Goal: Task Accomplishment & Management: Manage account settings

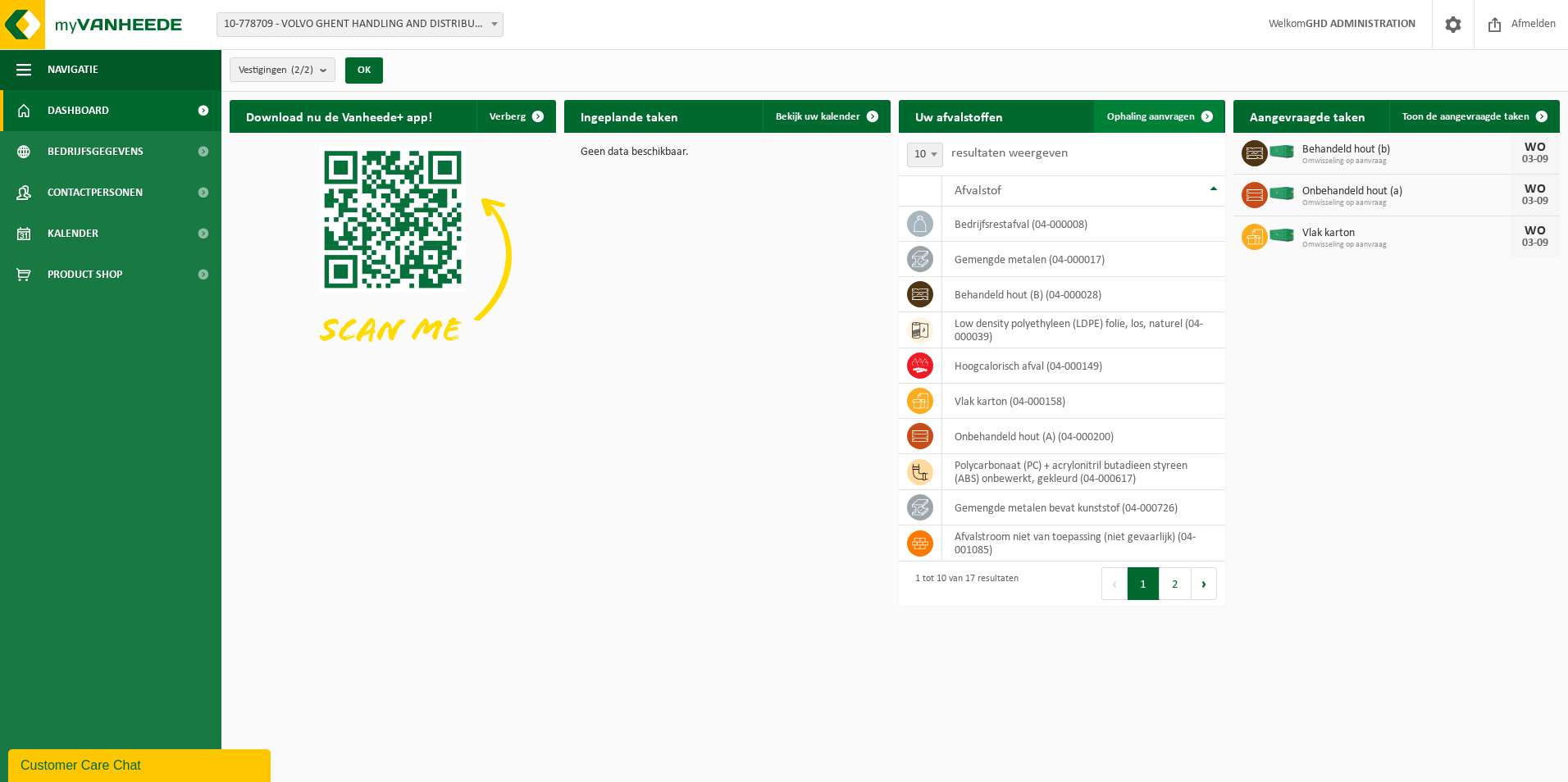
click at [1118, 111] on span "Ophaling aanvragen" at bounding box center [1151, 116] width 88 height 11
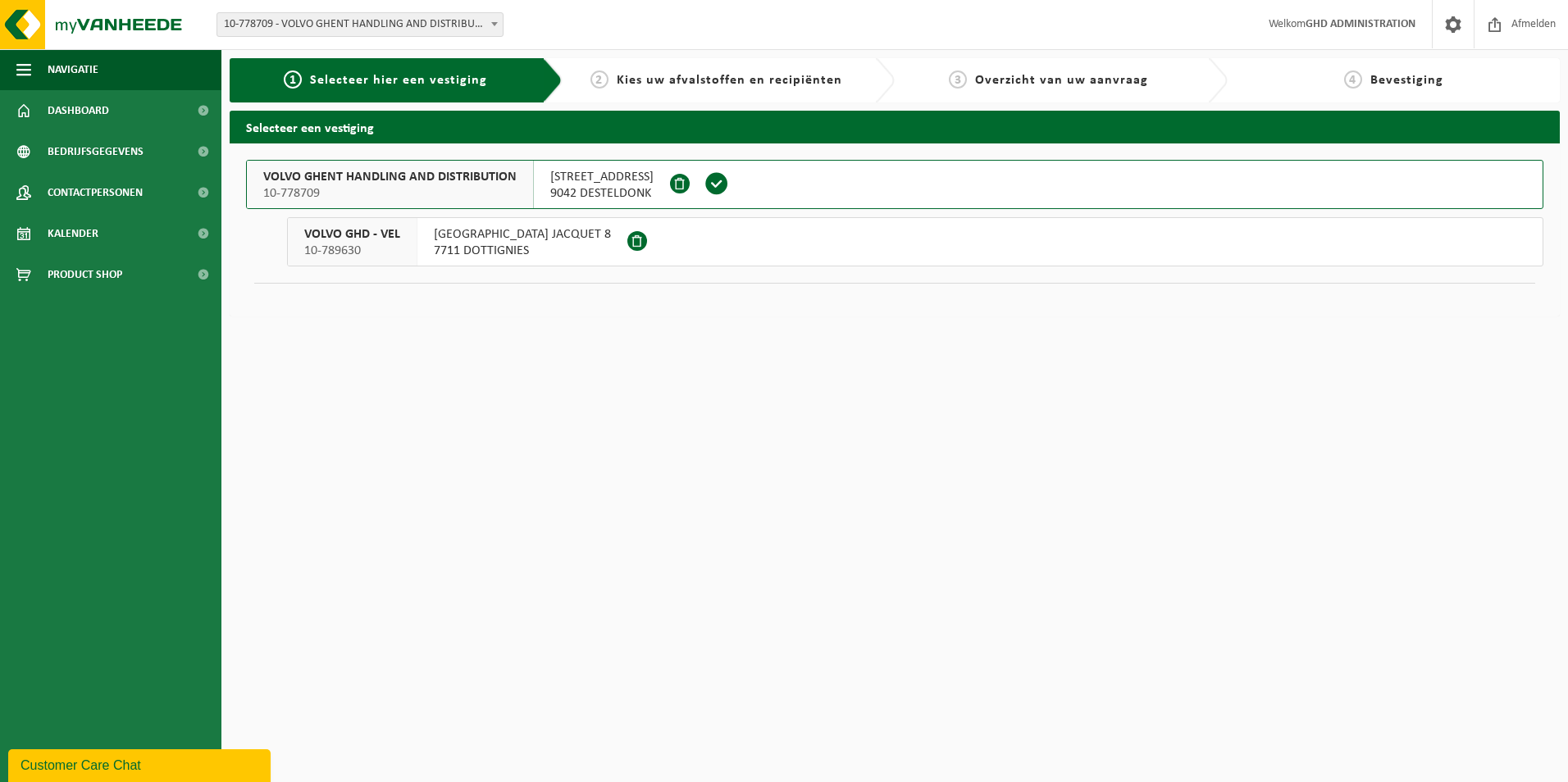
click at [627, 179] on span "SKALDENSTRAAT 102" at bounding box center [602, 176] width 103 height 17
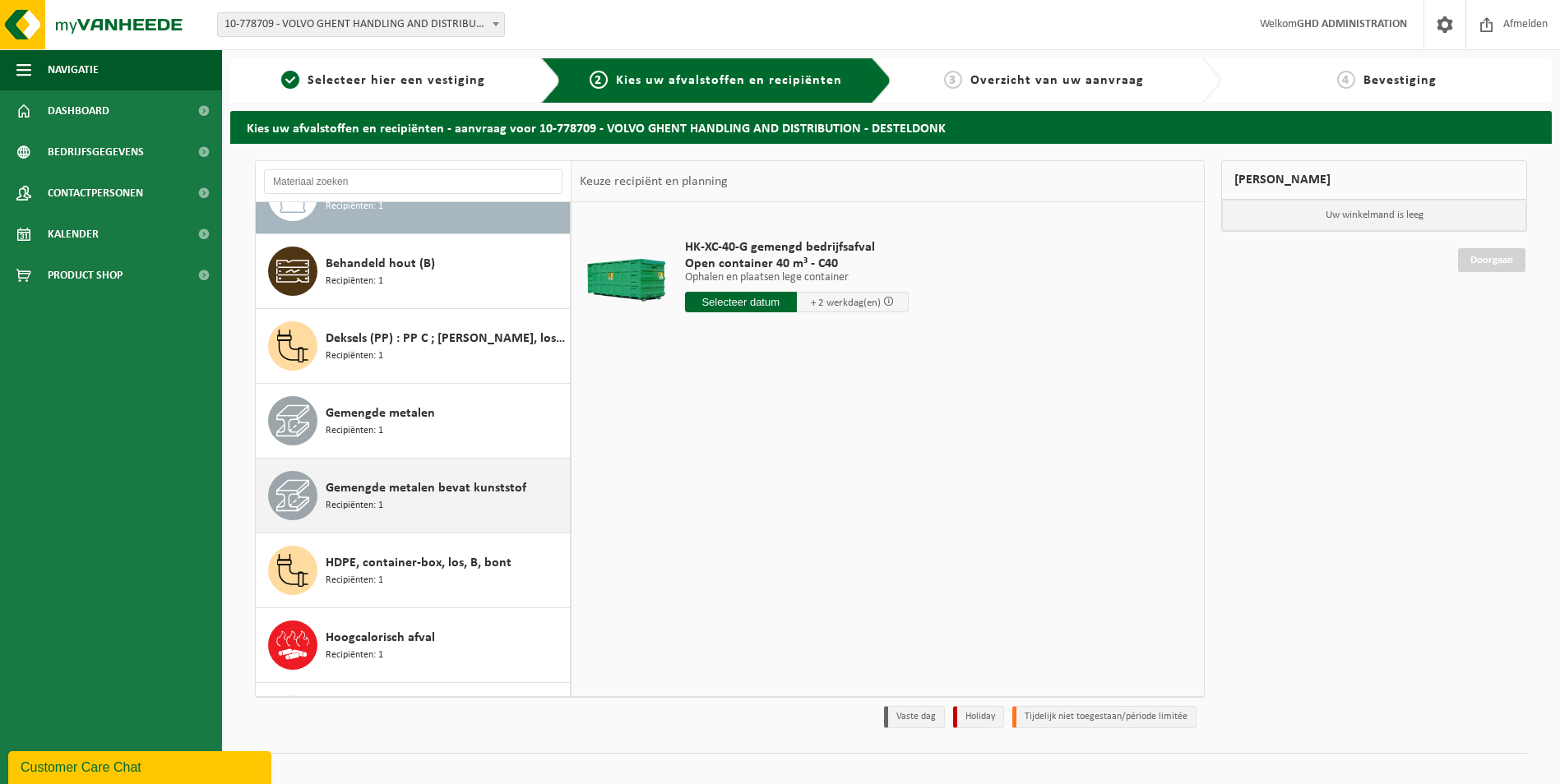
scroll to position [82, 0]
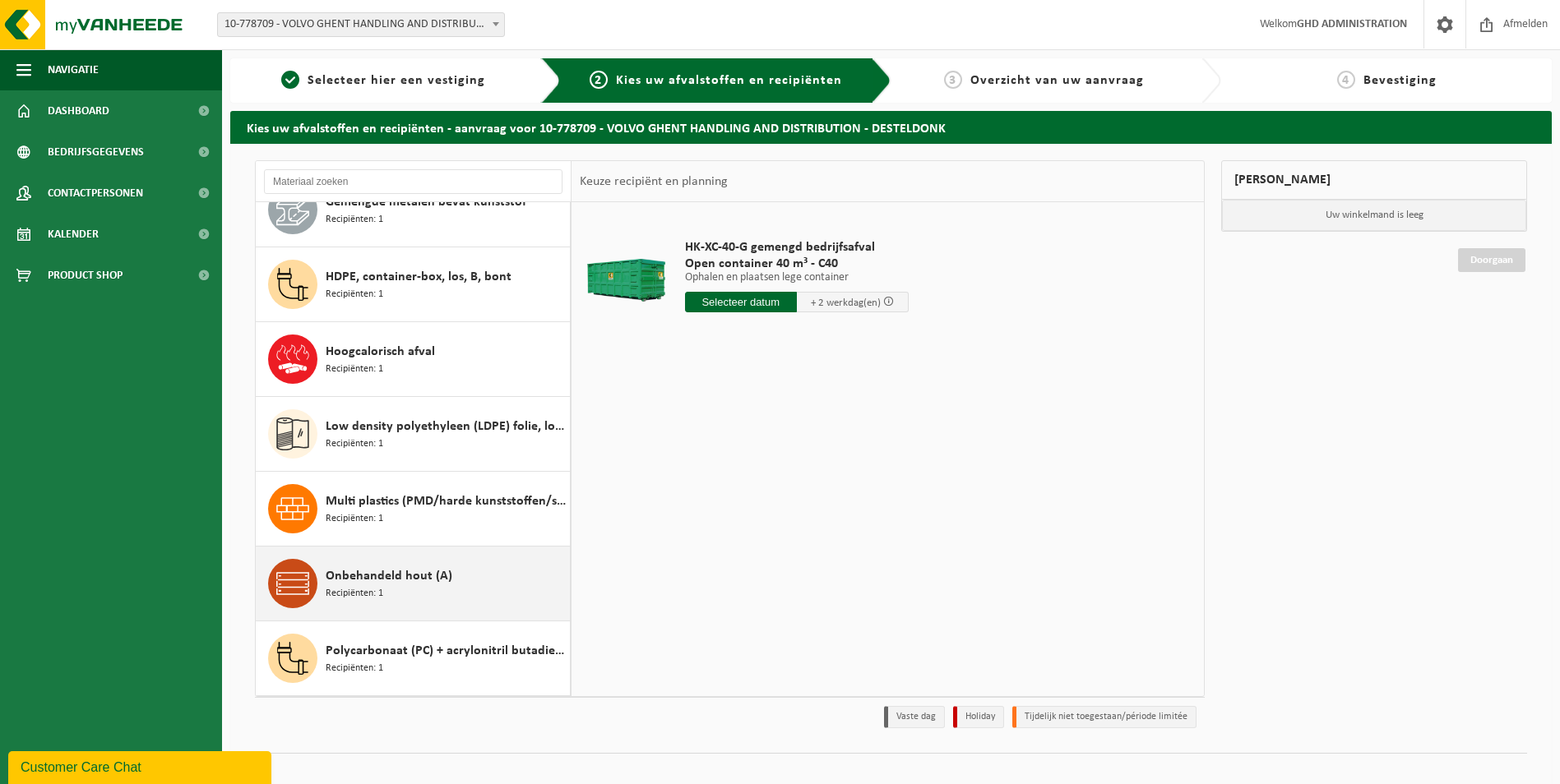
click at [430, 582] on span "Onbehandeld hout (A)" at bounding box center [389, 576] width 126 height 20
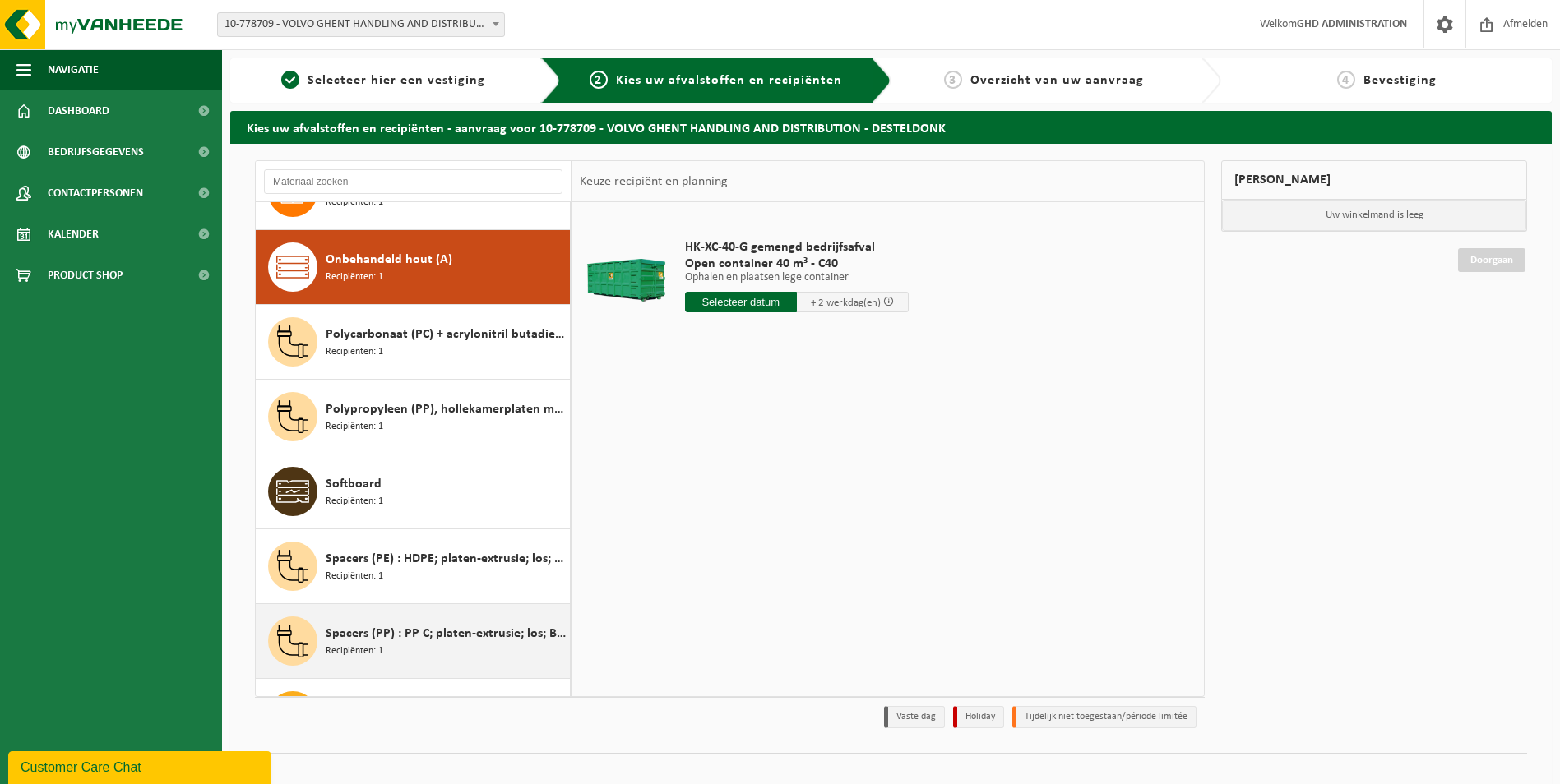
scroll to position [673, 0]
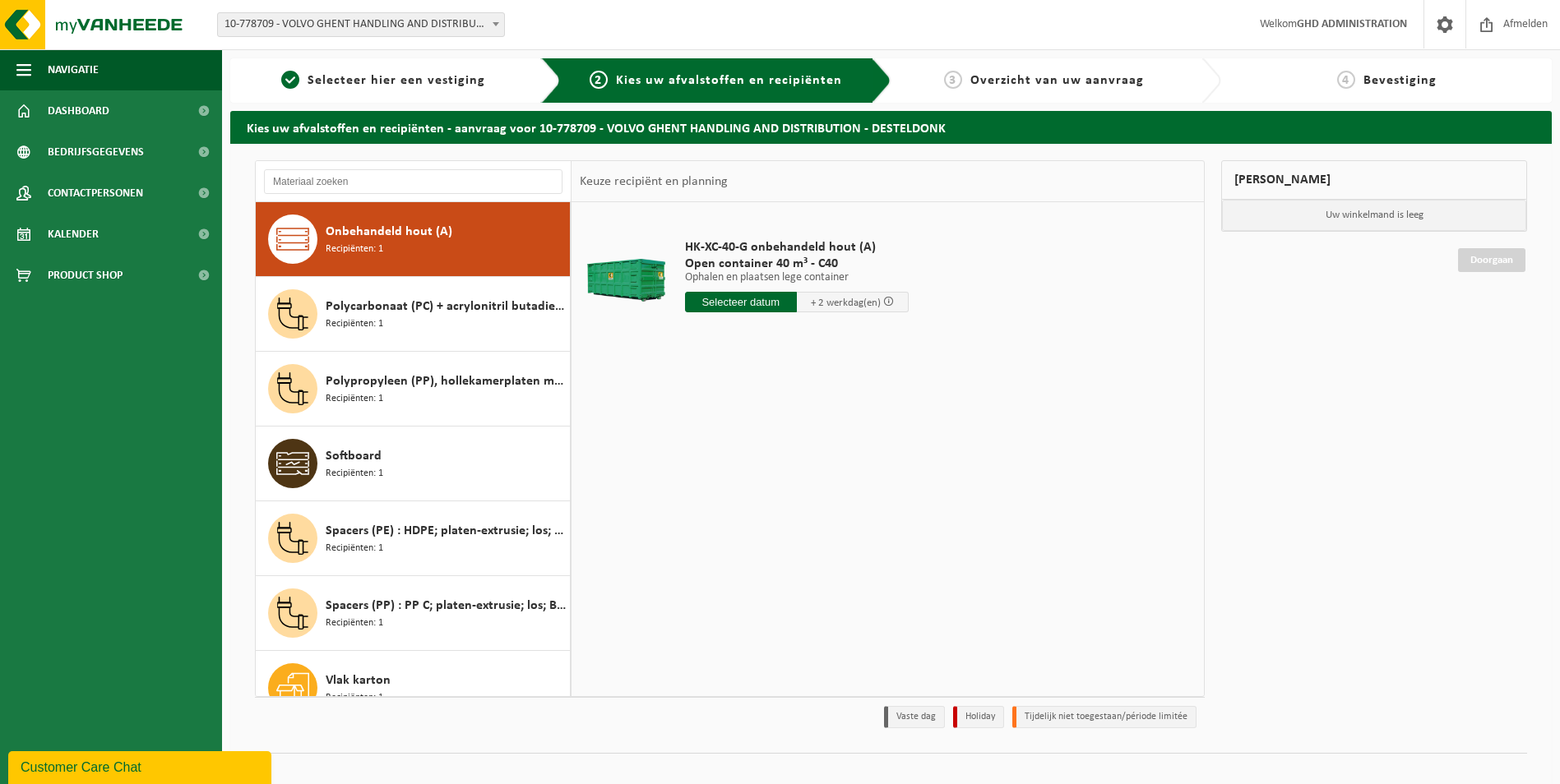
click at [717, 302] on input "text" at bounding box center [741, 302] width 111 height 21
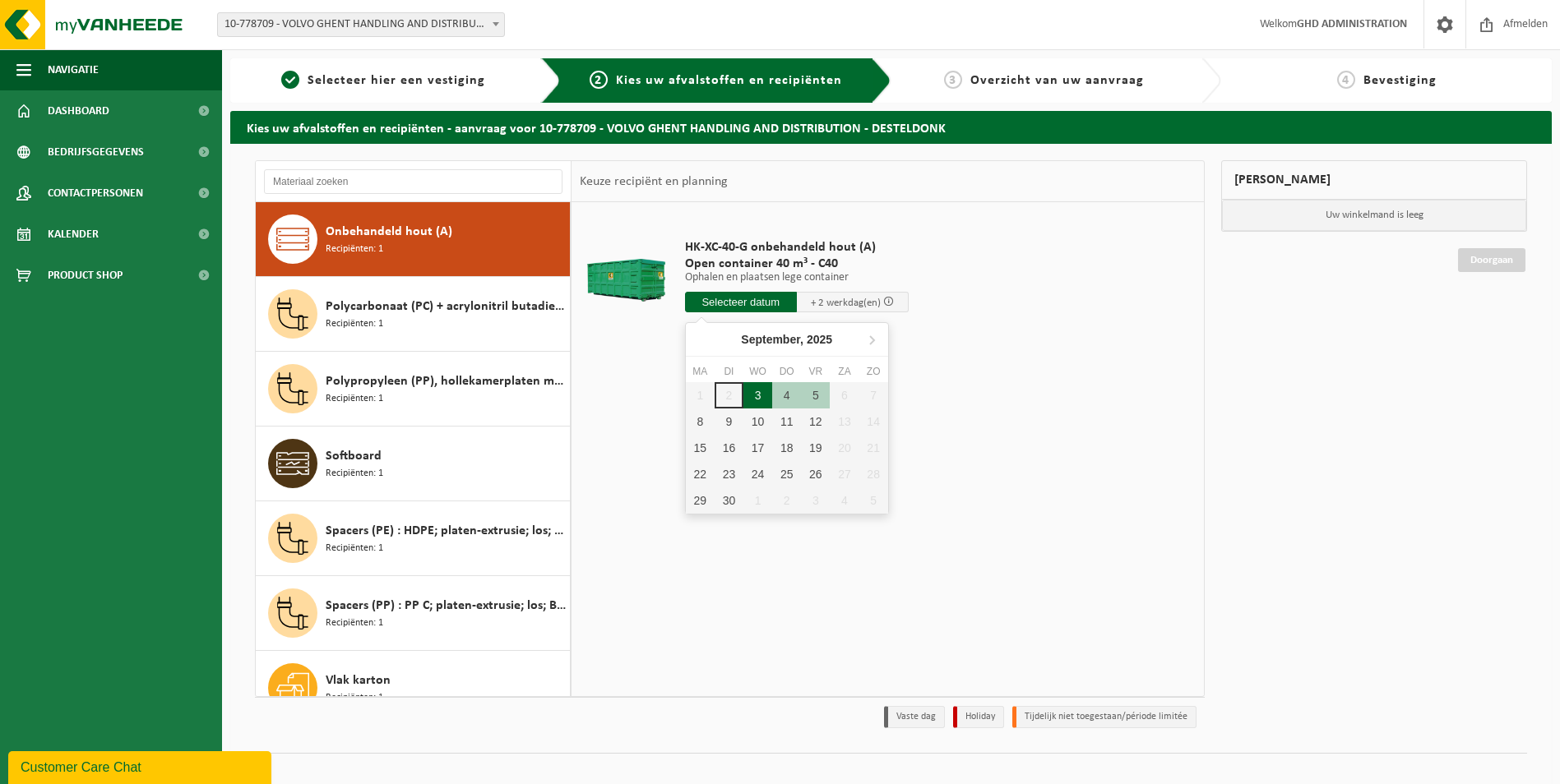
click at [759, 395] on div "3" at bounding box center [758, 395] width 29 height 26
type input "Van 2025-09-03"
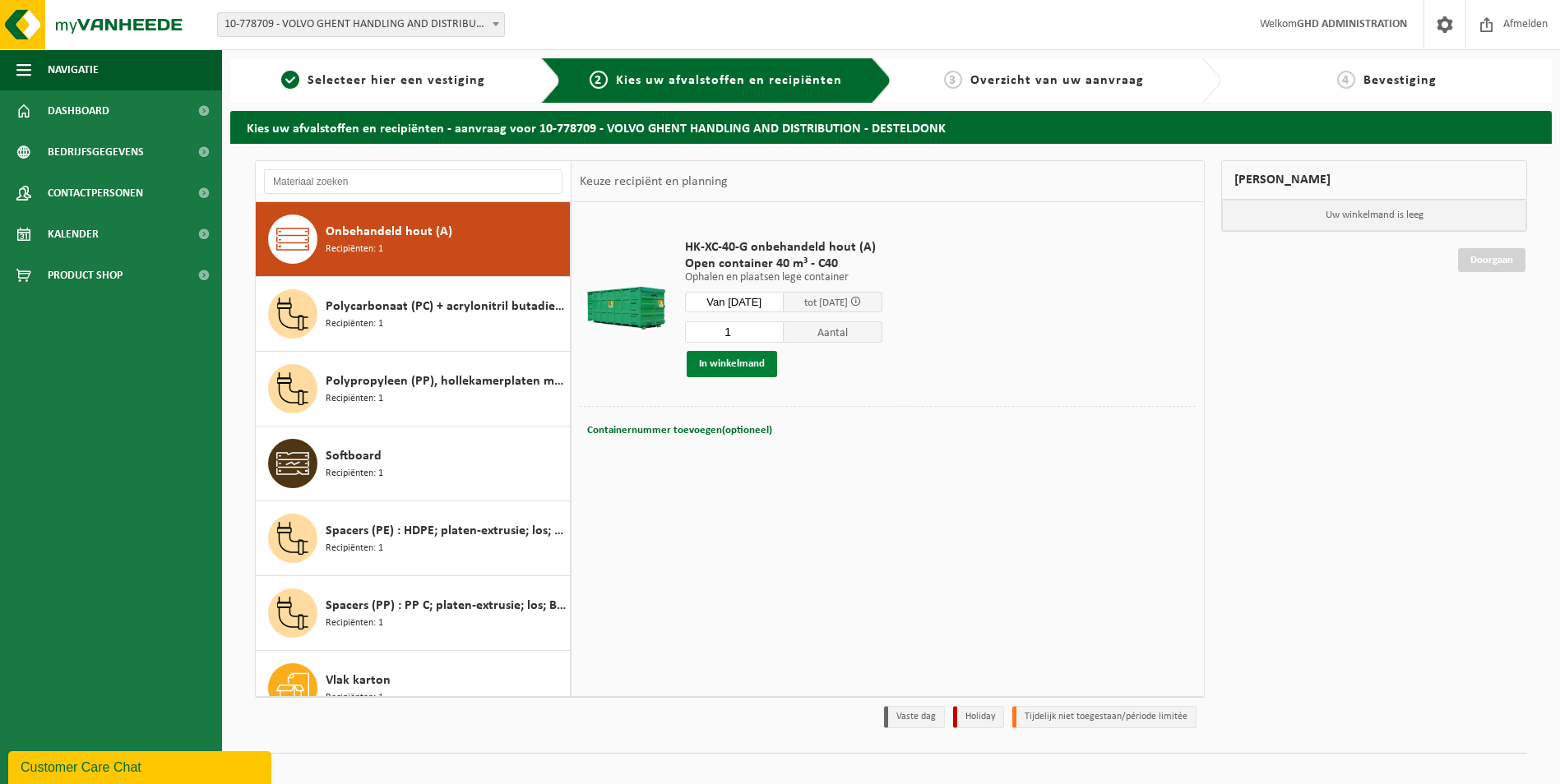
click at [736, 366] on button "In winkelmand" at bounding box center [732, 364] width 90 height 26
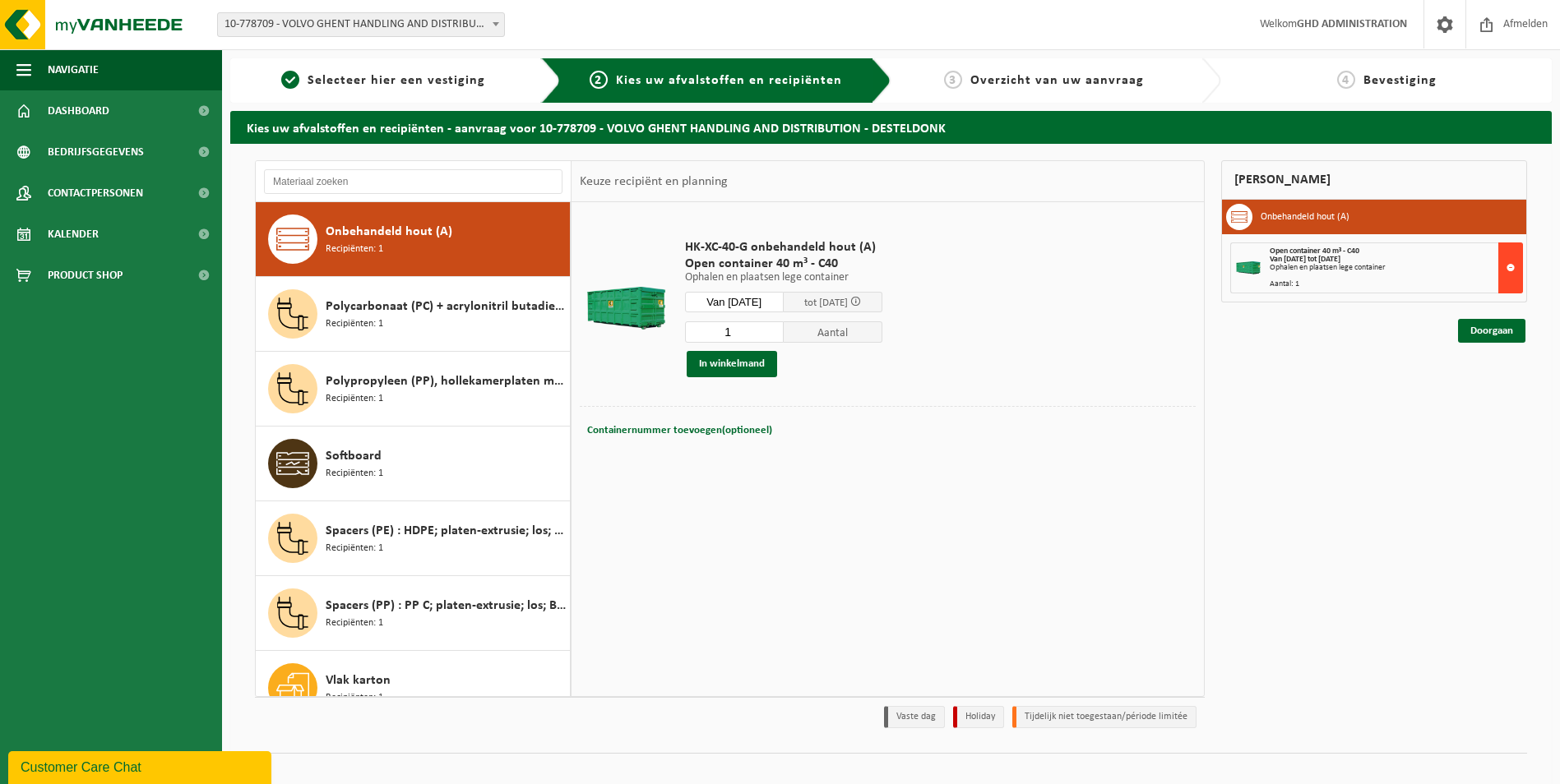
click at [1512, 271] on button at bounding box center [1510, 267] width 25 height 51
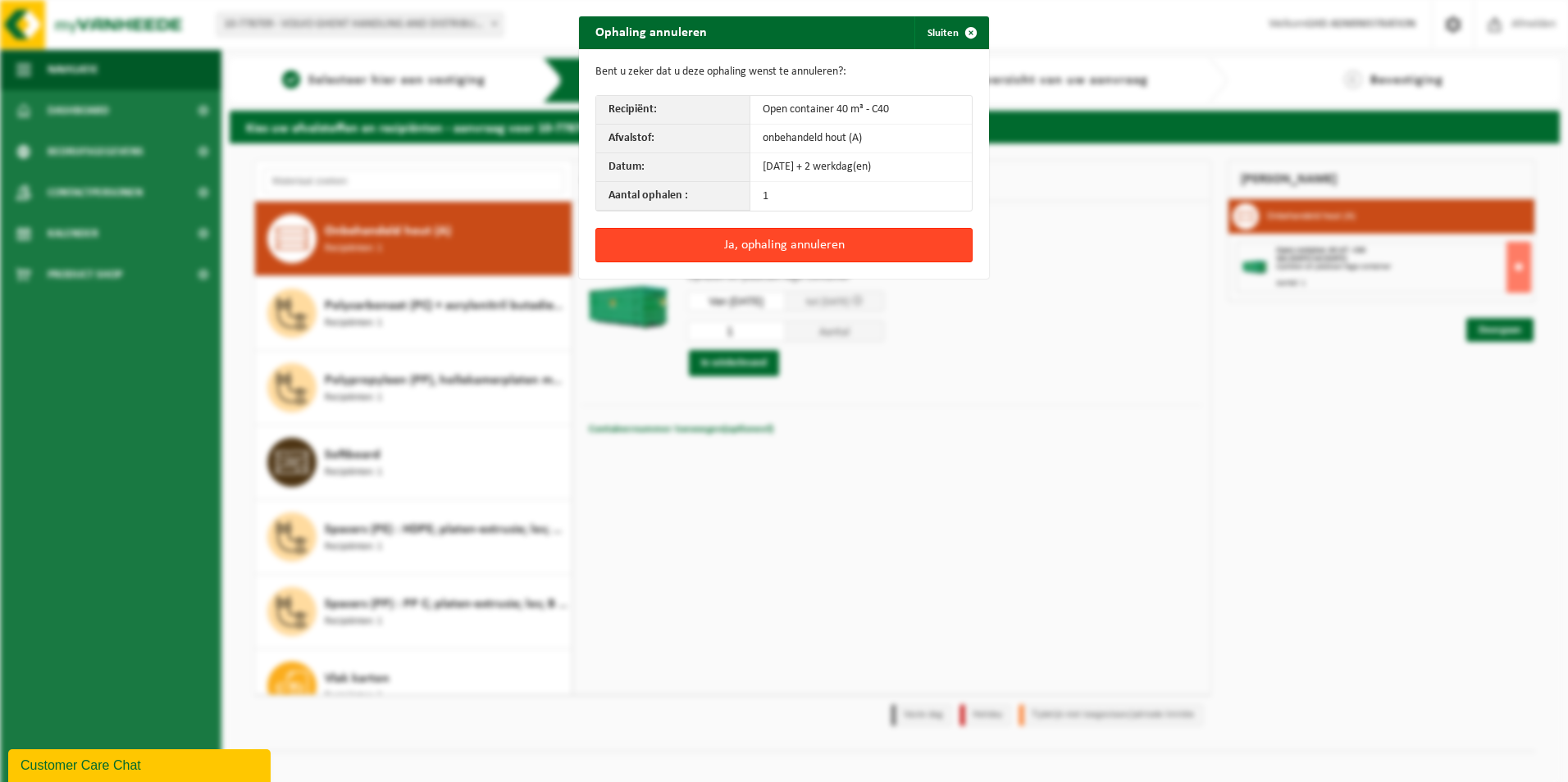
click at [852, 246] on button "Ja, ophaling annuleren" at bounding box center [784, 245] width 377 height 35
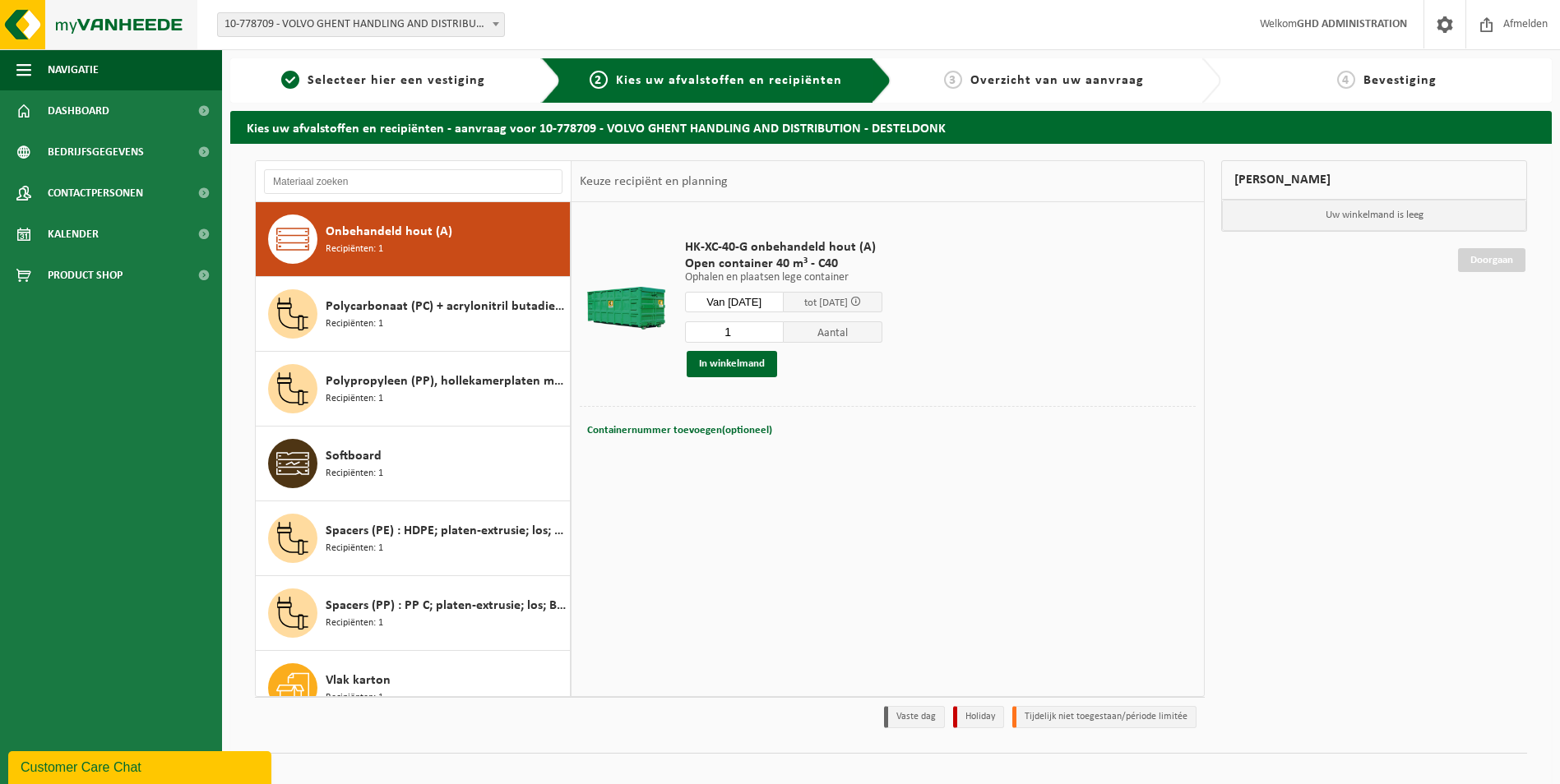
click at [75, 28] on img at bounding box center [98, 25] width 198 height 50
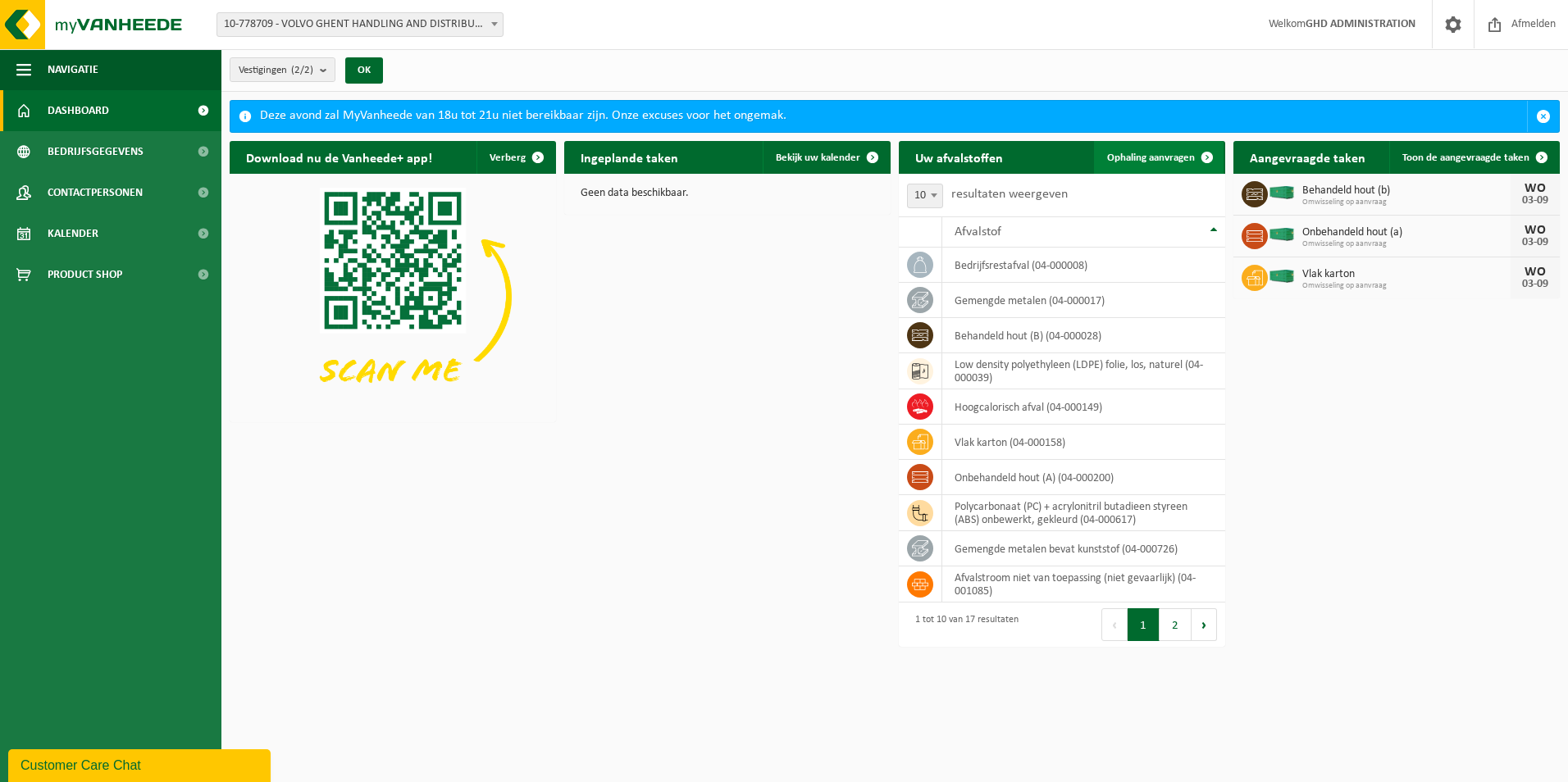
click at [1135, 159] on span "Ophaling aanvragen" at bounding box center [1151, 158] width 88 height 11
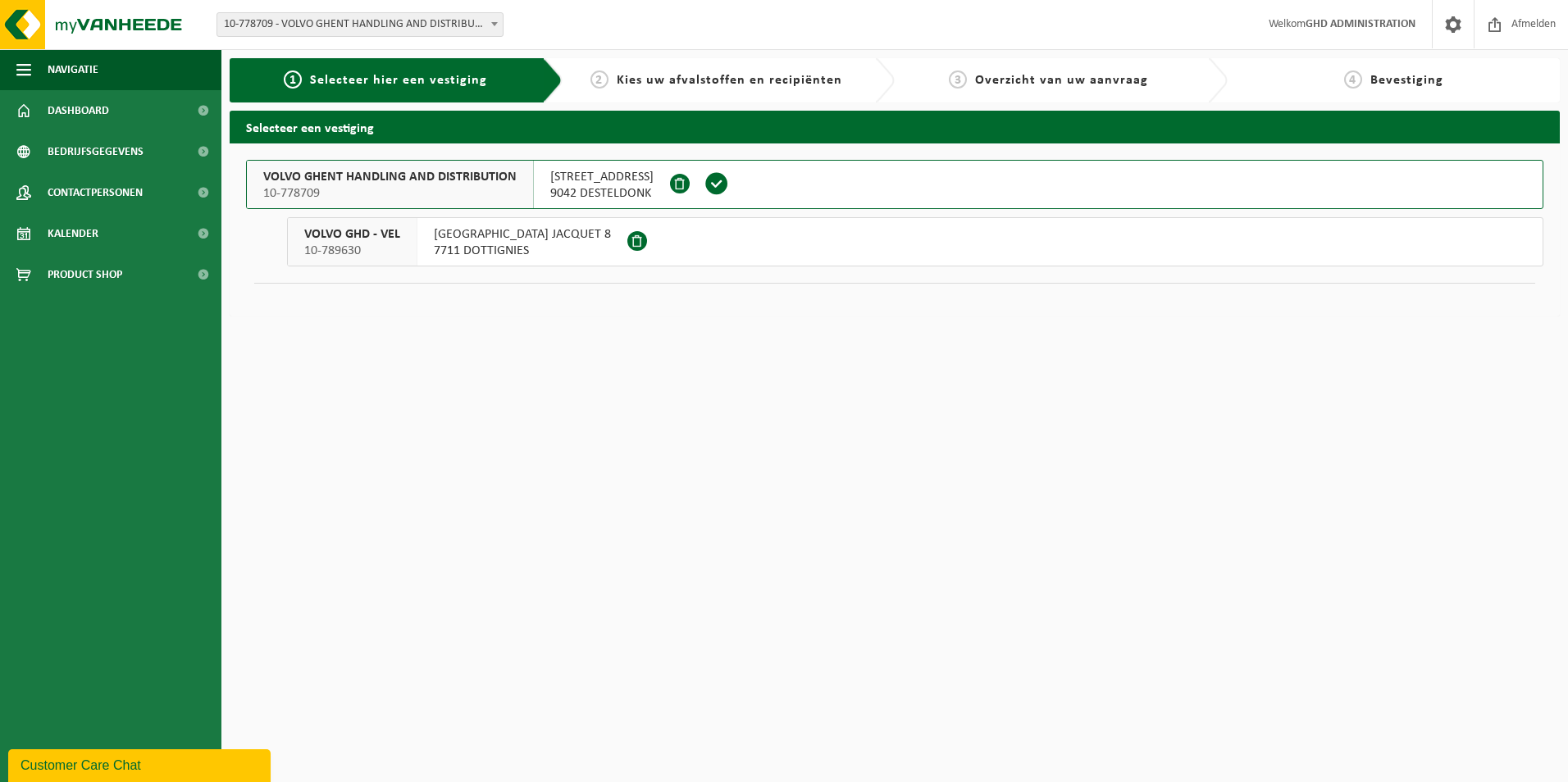
click at [619, 176] on span "SKALDENSTRAAT 102" at bounding box center [602, 176] width 103 height 17
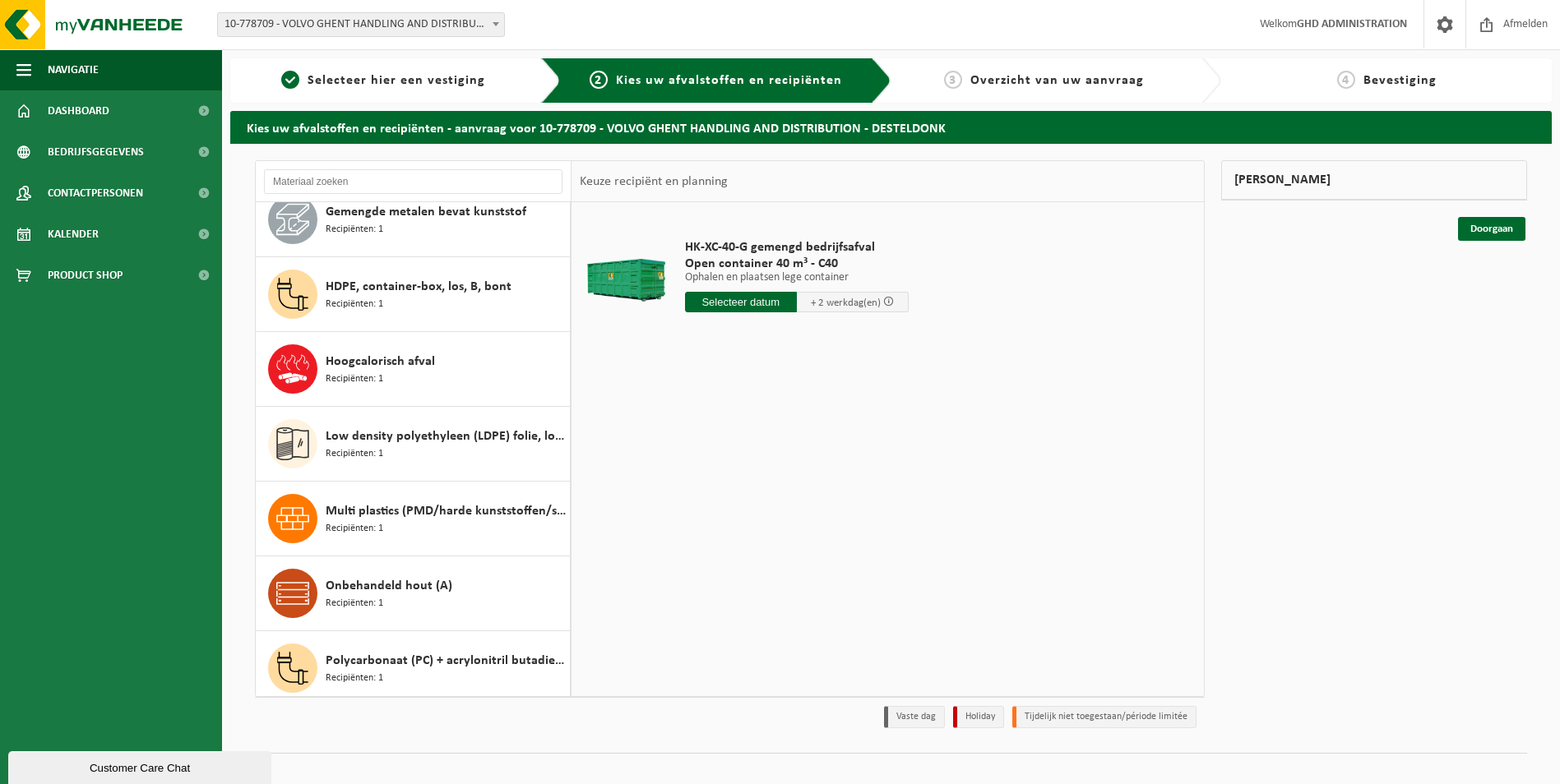
scroll to position [291, 0]
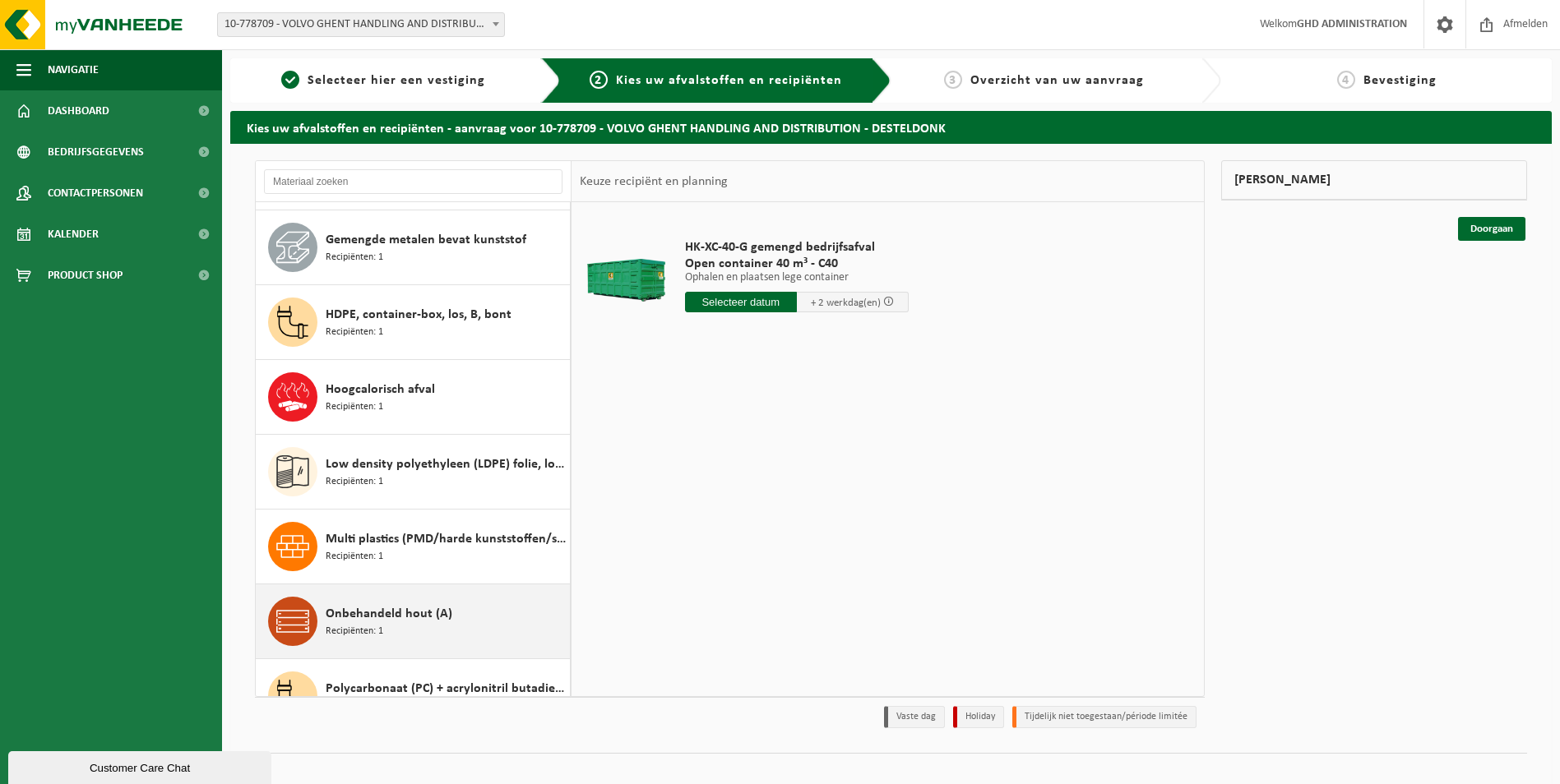
click at [386, 607] on span "Onbehandeld hout (A)" at bounding box center [389, 614] width 126 height 20
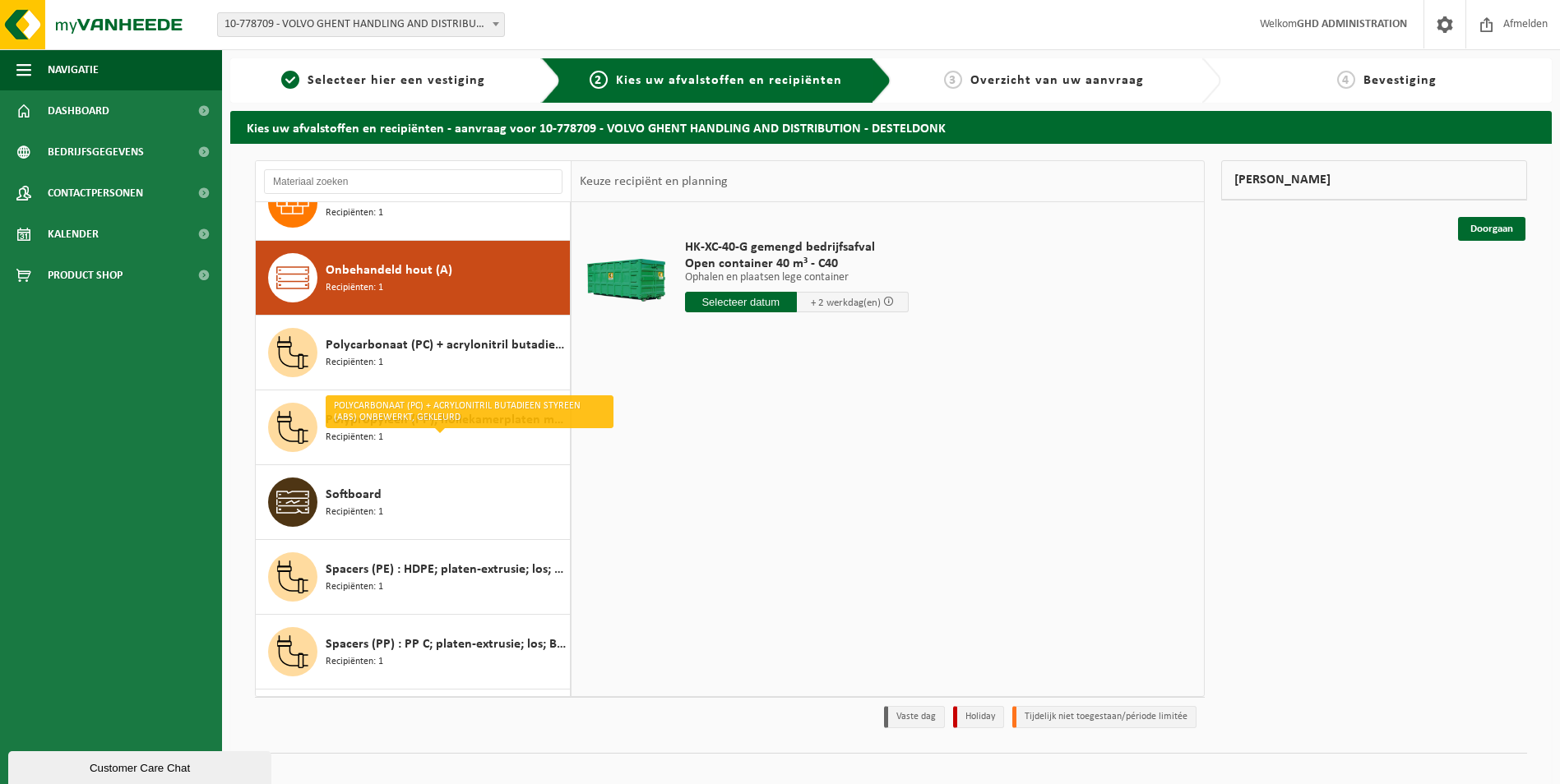
scroll to position [673, 0]
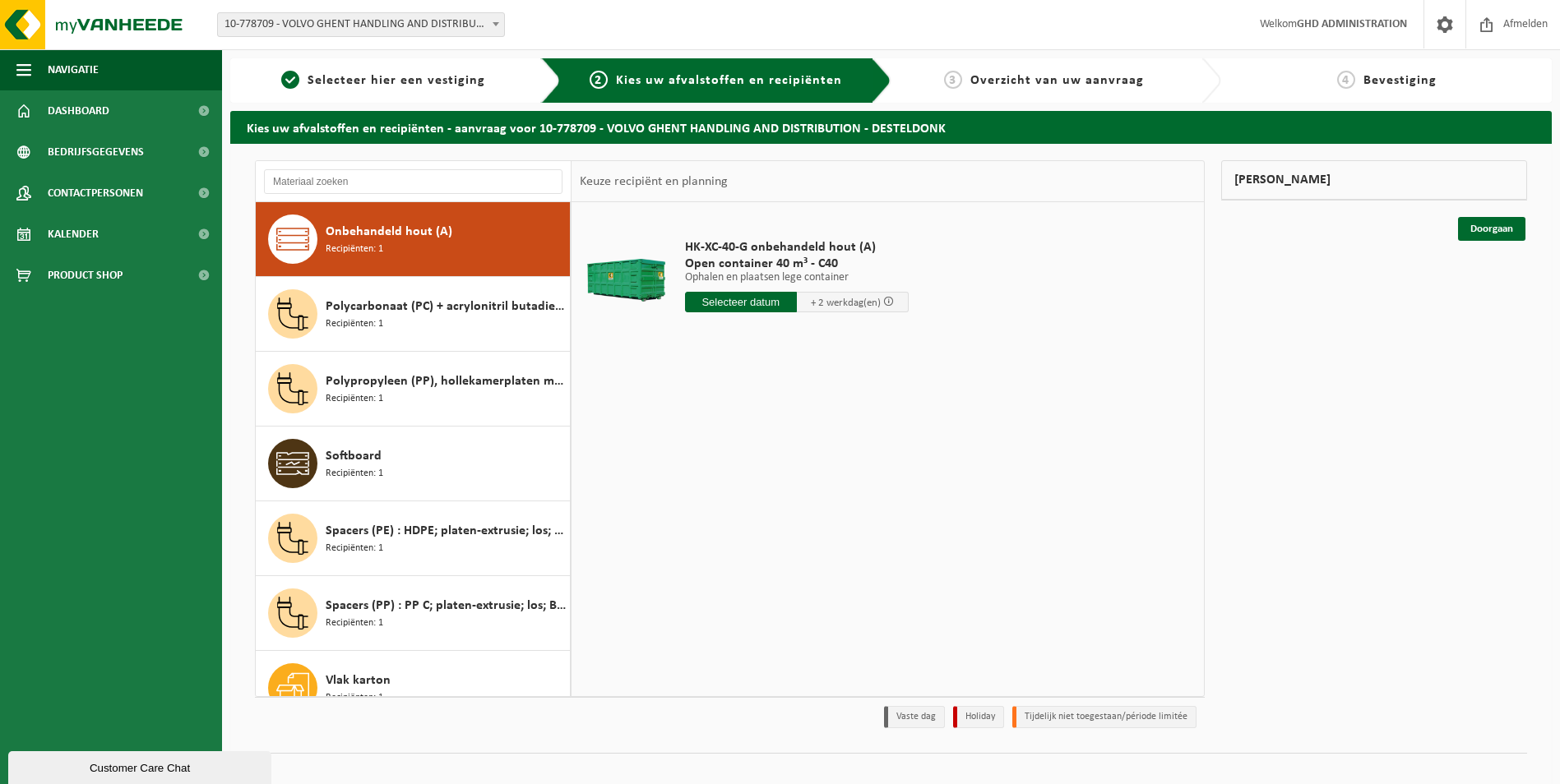
click at [771, 305] on input "text" at bounding box center [741, 302] width 111 height 21
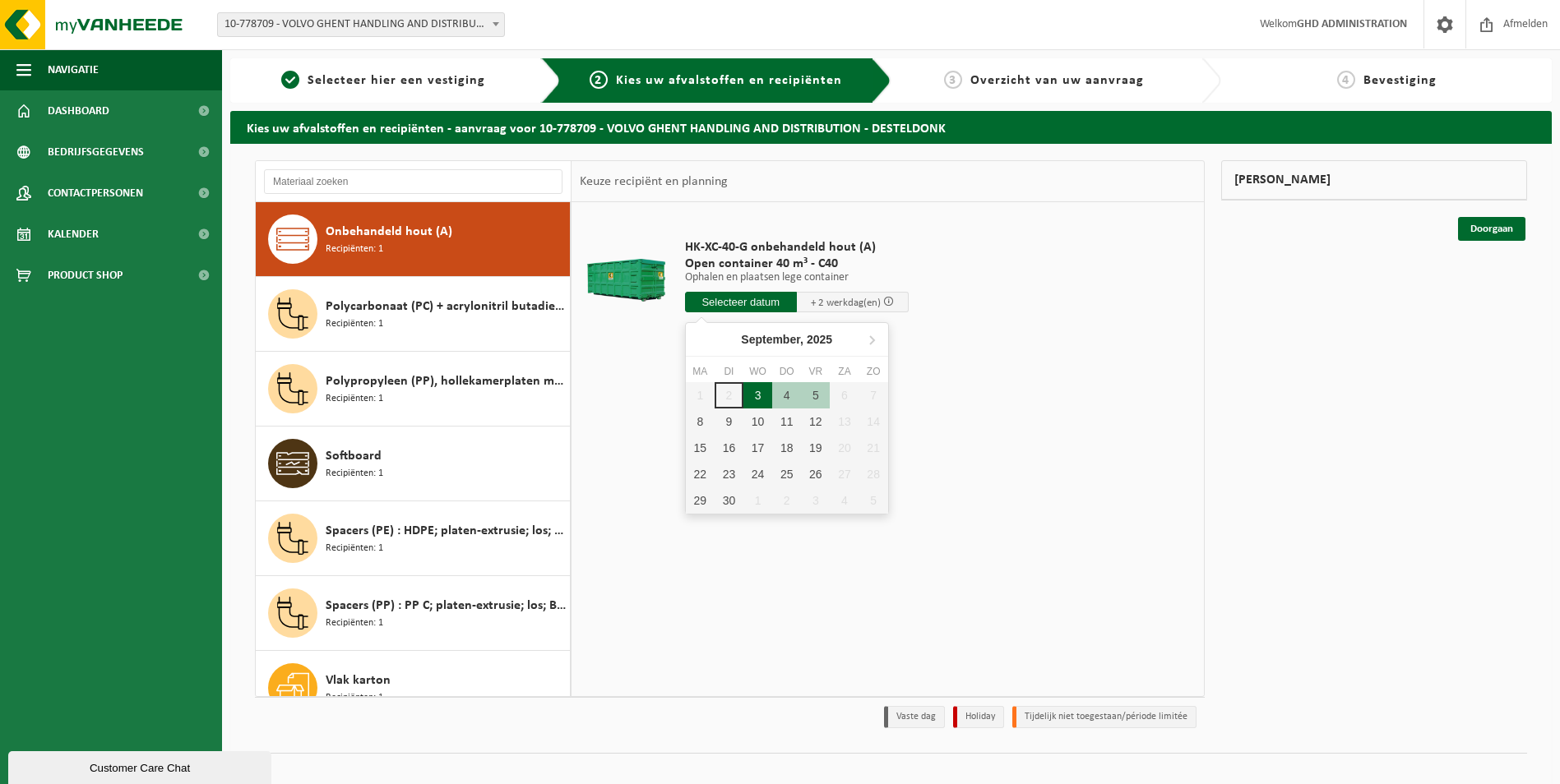
click at [756, 401] on div "3" at bounding box center [758, 395] width 29 height 26
type input "Van 2025-09-03"
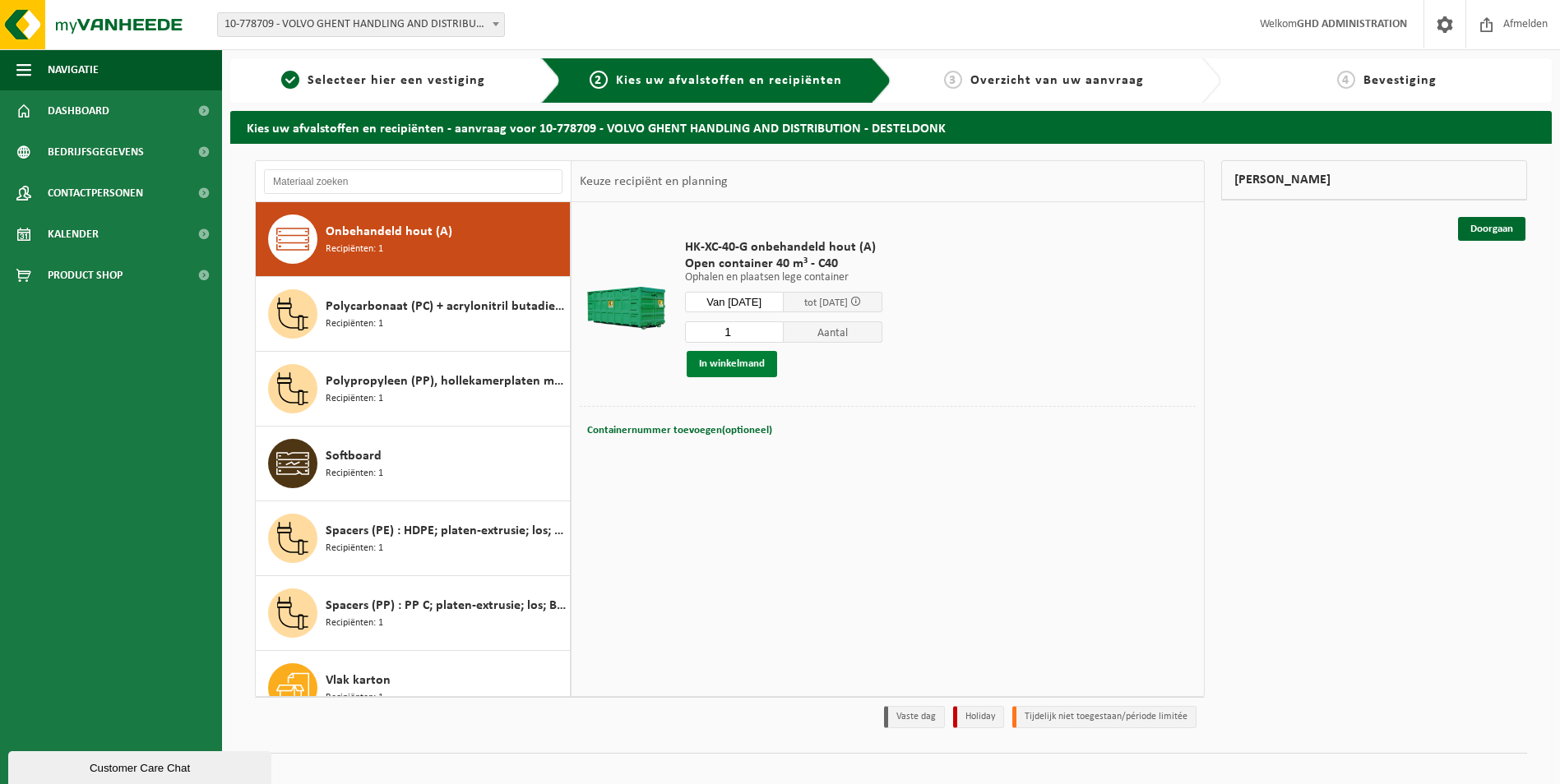
click at [753, 362] on button "In winkelmand" at bounding box center [732, 364] width 90 height 26
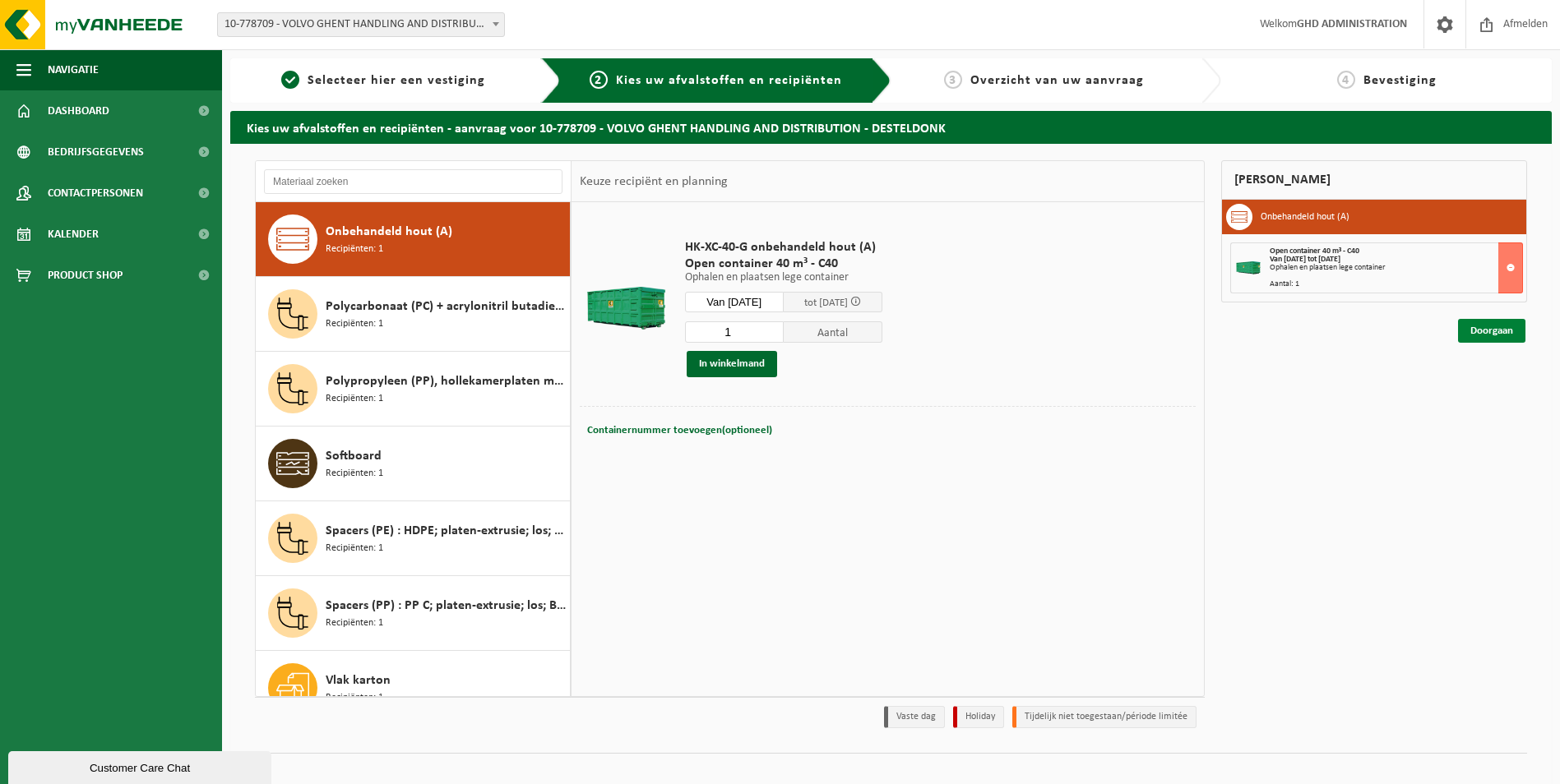
click at [1489, 325] on link "Doorgaan" at bounding box center [1492, 331] width 68 height 24
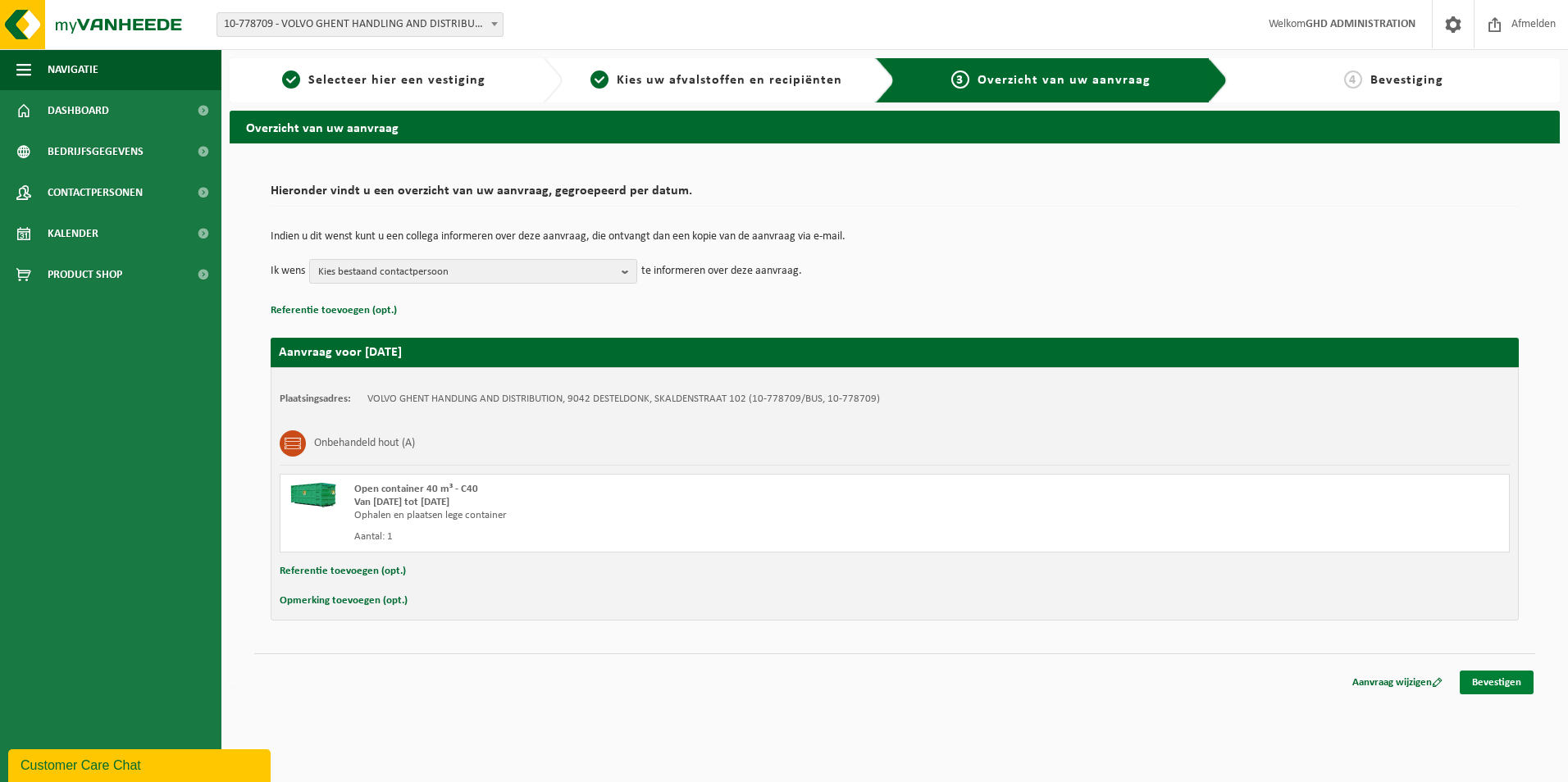
click at [1482, 679] on link "Bevestigen" at bounding box center [1496, 683] width 73 height 24
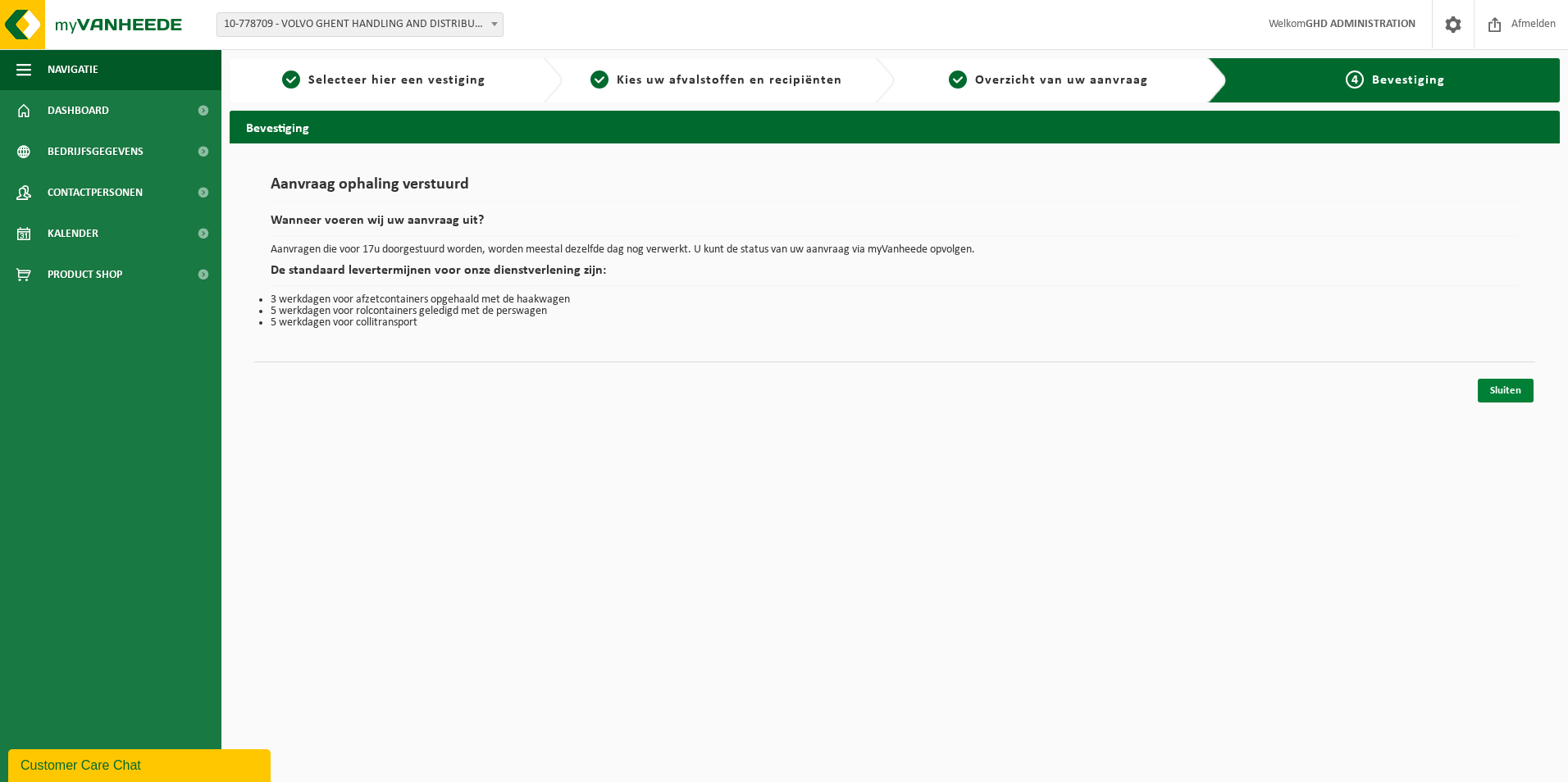
click at [1517, 391] on link "Sluiten" at bounding box center [1506, 391] width 56 height 24
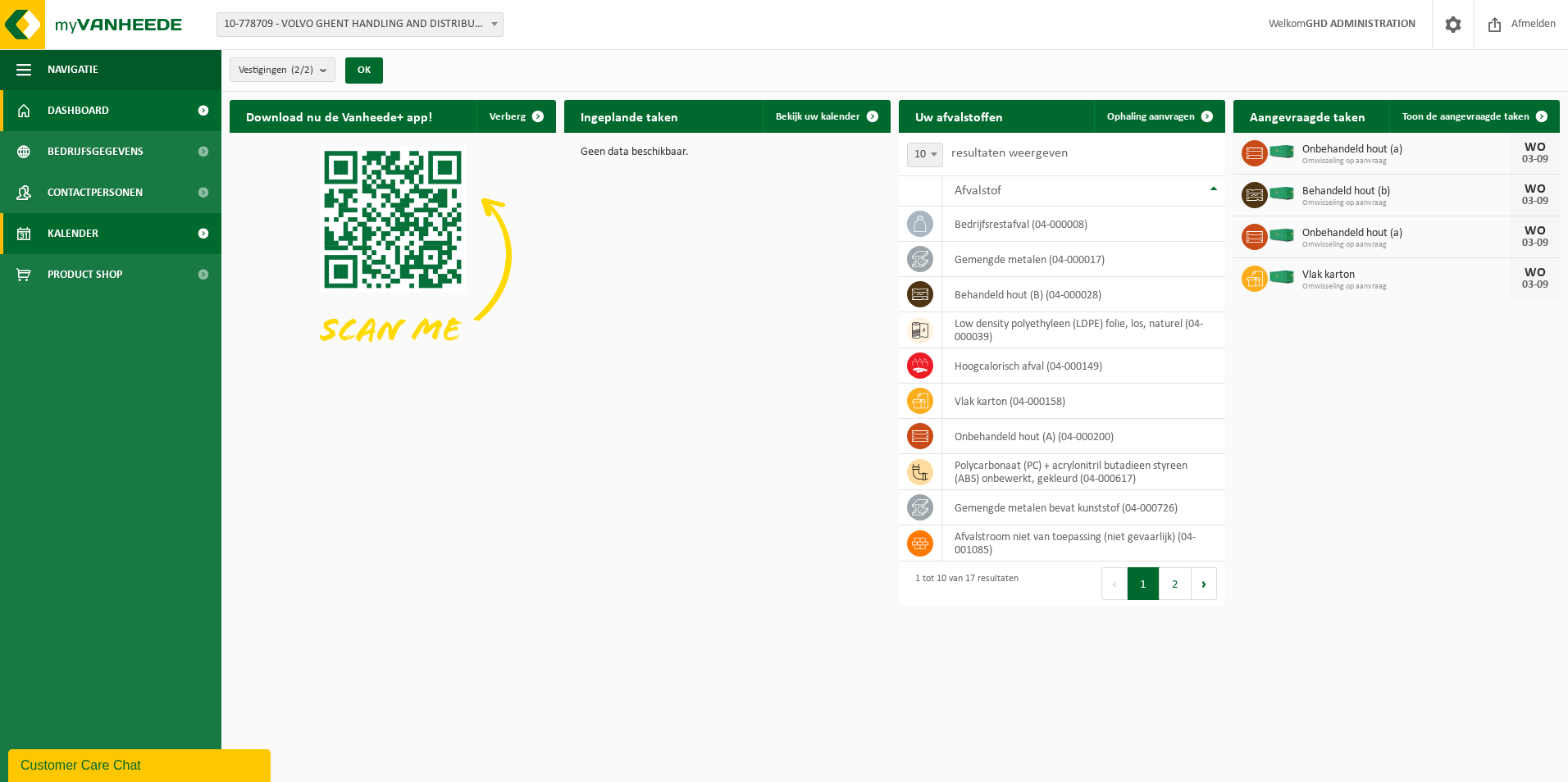
click at [116, 232] on link "Kalender" at bounding box center [110, 233] width 221 height 41
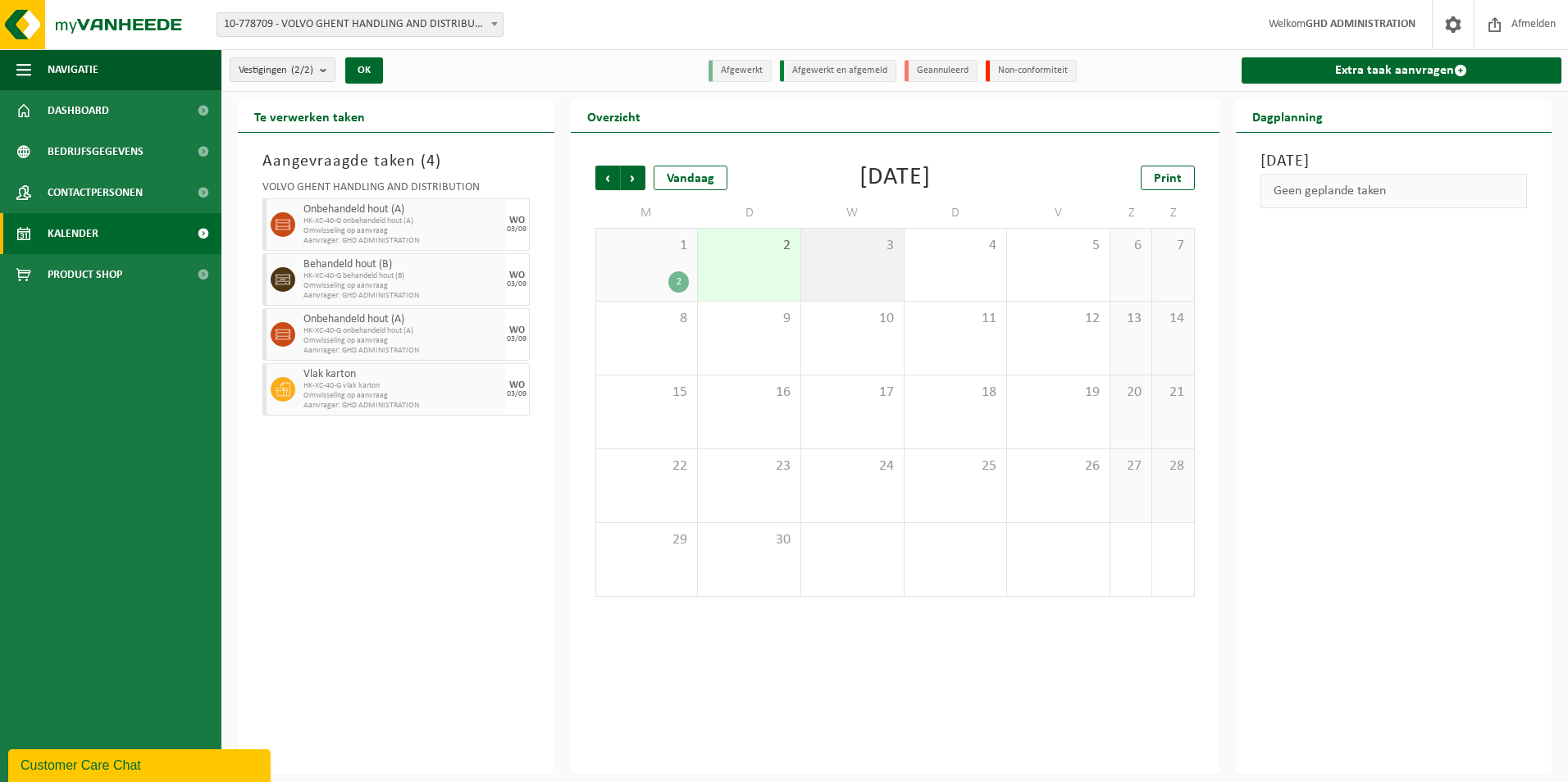
click at [872, 270] on div "3" at bounding box center [851, 265] width 102 height 72
click at [71, 24] on img at bounding box center [98, 25] width 197 height 50
